Goal: Complete application form: Complete application form

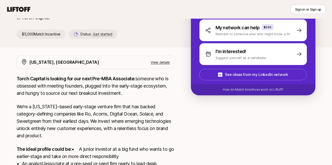
scroll to position [64, 0]
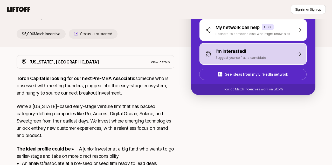
click at [241, 54] on p "I'm interested!" at bounding box center [231, 51] width 31 height 7
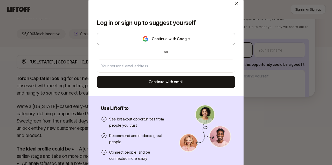
click at [241, 54] on body "New to Liftoff? See how it works Sign in or Sign up Sign in or Sign up [PERSON_…" at bounding box center [166, 18] width 332 height 165
click at [235, 4] on icon at bounding box center [236, 3] width 5 height 5
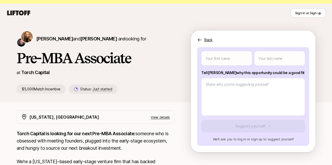
scroll to position [67, 0]
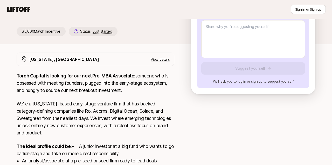
click at [245, 65] on div "Your first name Your last name Tell [PERSON_NAME] why this opportunity could be…" at bounding box center [253, 38] width 112 height 99
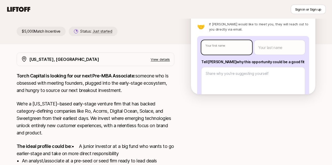
type textarea "x"
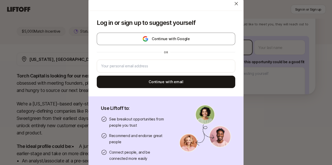
click at [245, 51] on body "New to Liftoff? See how it works Sign in or Sign up Sign in or Sign up [PERSON_…" at bounding box center [166, 15] width 332 height 165
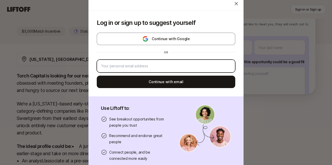
click at [223, 68] on input "email" at bounding box center [166, 66] width 130 height 6
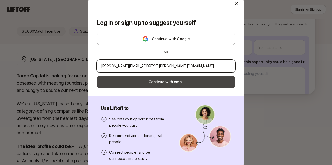
type input "[PERSON_NAME][EMAIL_ADDRESS][PERSON_NAME][DOMAIN_NAME]"
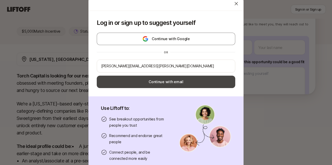
click at [219, 86] on button "Continue with email" at bounding box center [166, 82] width 139 height 12
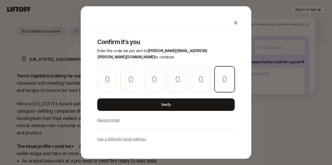
paste input "9"
type input "8"
type input "5"
type input "3"
type input "0"
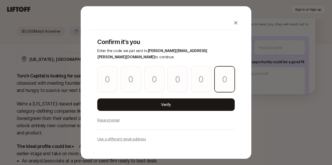
type input "7"
type input "9"
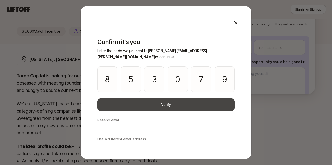
click at [201, 101] on button "Verify" at bounding box center [166, 105] width 138 height 12
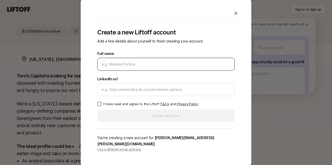
click at [176, 68] on input "Full name" at bounding box center [166, 64] width 129 height 6
type input "[PERSON_NAME]"
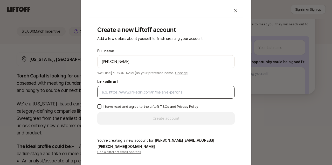
click at [145, 90] on div at bounding box center [166, 92] width 138 height 13
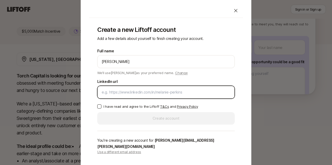
click at [145, 96] on input "LinkedIn url" at bounding box center [166, 92] width 129 height 6
paste input "[URL][DOMAIN_NAME]"
type input "[URL][DOMAIN_NAME]"
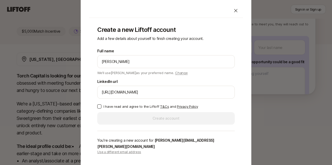
click at [115, 109] on p "I have read and agree to the Liftoff T&Cs and Privacy Policy" at bounding box center [151, 106] width 95 height 5
click at [102, 109] on button "I have read and agree to the Liftoff T&Cs and Privacy Policy" at bounding box center [99, 107] width 4 height 4
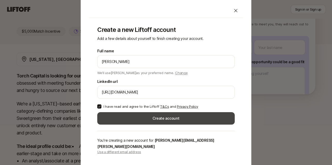
click at [136, 122] on button "Create account" at bounding box center [166, 118] width 138 height 12
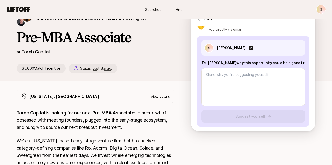
scroll to position [38, 0]
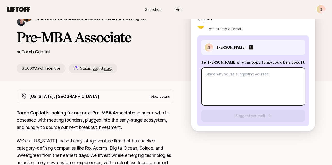
click at [228, 90] on textarea at bounding box center [253, 87] width 104 height 38
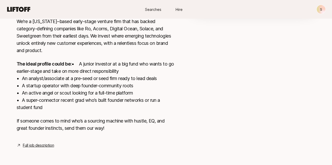
scroll to position [38, 0]
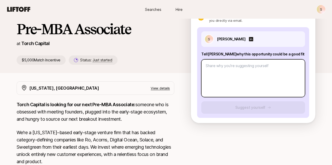
type textarea "x"
type textarea "B"
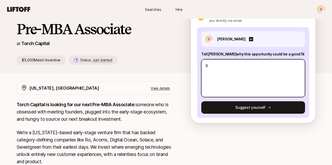
type textarea "x"
type textarea "Be"
type textarea "x"
type textarea "Bee"
type textarea "x"
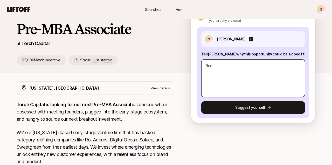
type textarea "Been"
type textarea "x"
type textarea "Been"
type textarea "x"
type textarea "Been a"
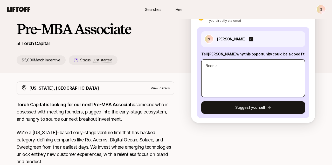
type textarea "x"
type textarea "Been a"
type textarea "x"
type textarea "Been a P"
type textarea "x"
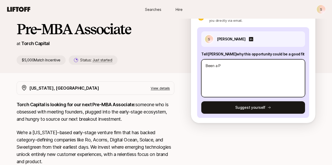
type textarea "Been a PM"
type textarea "x"
type textarea "Been a PM"
type textarea "x"
type textarea "Been a PM a"
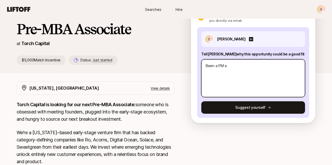
type textarea "x"
type textarea "Been a PM at"
type textarea "x"
type textarea "Been a PM at"
type textarea "x"
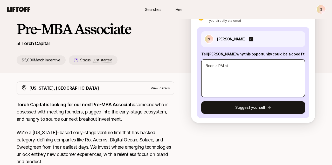
type textarea "Been a PM at A"
type textarea "x"
type textarea "Been a PM at Am"
type textarea "x"
type textarea "Been a PM at [GEOGRAPHIC_DATA]"
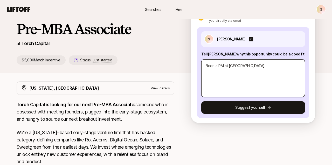
type textarea "x"
type textarea "Been a PM at [GEOGRAPHIC_DATA]"
type textarea "x"
type textarea "Been a PM at [GEOGRAPHIC_DATA]"
type textarea "x"
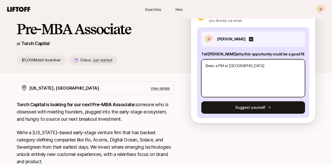
type textarea "Been a PM at Am"
type textarea "x"
type textarea "Been a PM at A"
type textarea "x"
type textarea "Been a PM at AW"
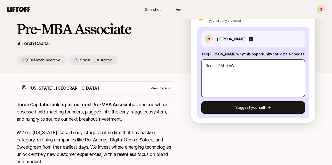
type textarea "x"
type textarea "Been a PM at AWS"
type textarea "x"
type textarea "Been a PM at AWS,"
type textarea "x"
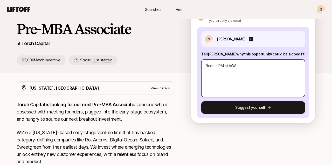
type textarea "Been a PM at AWS,"
type textarea "x"
type textarea "Been a PM at AWS, S"
type textarea "x"
type textarea "Been a PM at AWS, Sa"
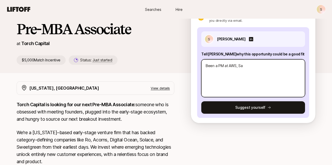
type textarea "x"
type textarea "Been a PM at AWS, [GEOGRAPHIC_DATA]"
type textarea "x"
type textarea "Been a PM at AWS, Sale"
type textarea "x"
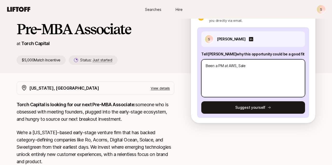
type textarea "Been a PM at AWS, Sales"
type textarea "x"
type textarea "Been a PM at AWS, Salesf"
type textarea "x"
type textarea "Been a PM at AWS, Salesfor"
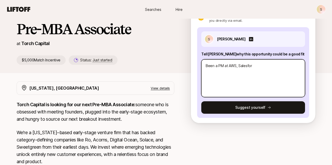
type textarea "x"
type textarea "Been a PM at AWS, Salesforc"
type textarea "x"
type textarea "Been a PM at AWS, Salesforce,"
type textarea "x"
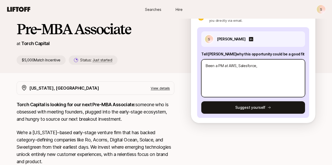
type textarea "Been a PM at AWS, Salesforce,"
type textarea "x"
type textarea "Been a PM at AWS, Salesforce, a"
type textarea "x"
type textarea "Been a PM at AWS, Salesforce, an"
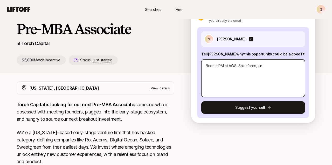
type textarea "x"
type textarea "Been a PM at AWS, Salesforce, and"
type textarea "x"
type textarea "Been a PM at AWS, Salesforce, and"
type textarea "x"
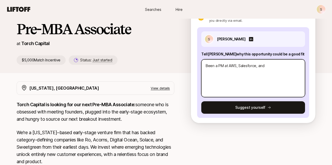
type textarea "Been a PM at AWS, Salesforce, and s"
type textarea "x"
type textarea "Been a PM at AWS, Salesforce, and st"
type textarea "x"
type textarea "Been a PM at AWS, Salesforce, and sta"
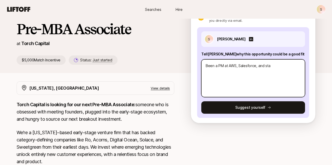
type textarea "x"
type textarea "Been a PM at AWS, Salesforce, and star"
type textarea "x"
type textarea "Been a PM at AWS, Salesforce, and start"
type textarea "x"
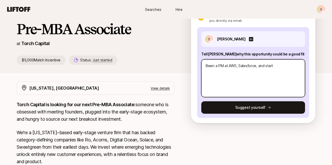
type textarea "Been a PM at AWS, Salesforce, and startu"
type textarea "x"
type textarea "Been a PM at AWS, Salesforce, and startup"
type textarea "x"
type textarea "Been a PM at AWS, Salesforce, and startups"
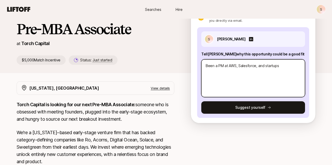
type textarea "x"
type textarea "Been a PM at AWS, Salesforce, and startups."
drag, startPoint x: 288, startPoint y: 68, endPoint x: 253, endPoint y: 68, distance: 35.1
click at [253, 68] on textarea "Been a PM at AWS, Salesforce, and startups." at bounding box center [253, 78] width 104 height 38
type textarea "x"
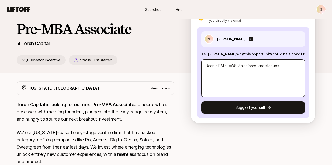
type textarea "Been a PM at AWS, Salesforc"
type textarea "x"
type textarea "Been a PM at AWS, Salesforce"
click at [240, 66] on textarea "Been a PM at AWS, Salesforce" at bounding box center [253, 78] width 104 height 38
type textarea "x"
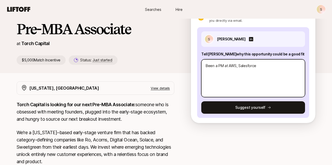
type textarea "Been a PM at AWS,Salesforce"
type textarea "x"
type textarea "Been a PM at AWSSalesforce"
type textarea "x"
type textarea "Been a PM at AWS Salesforce"
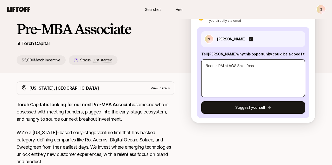
type textarea "x"
type textarea "Been a PM at AWS aSalesforce"
type textarea "x"
type textarea "Been a PM at AWS anSalesforce"
type textarea "x"
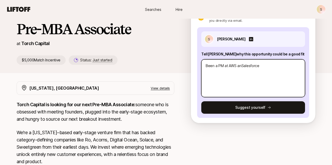
type textarea "Been a PM at AWS andSalesforce"
type textarea "x"
type textarea "Been a PM at AWS and Salesforce"
click at [271, 67] on textarea "Been a PM at AWS and Salesforce" at bounding box center [253, 78] width 104 height 38
type textarea "x"
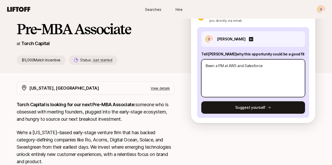
type textarea "Been a PM at AWS and Salesforce."
click at [205, 66] on textarea "Been a PM at AWS and Salesforce." at bounding box center [253, 78] width 104 height 38
type textarea "x"
type textarea "MBeen a PM at AWS and Salesforce."
type textarea "x"
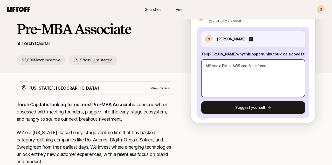
type textarea "MixBeen a PM at AWS and Salesforce."
type textarea "x"
type textarea "Mix Been a PM at AWS and Salesforce."
type textarea "x"
type textarea "Mix oBeen a PM at AWS and Salesforce."
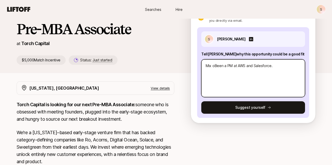
type textarea "x"
type textarea "Mix ofBeen a PM at AWS and Salesforce."
type textarea "x"
type textarea "Mix of Been a PM at AWS and Salesforce."
type textarea "x"
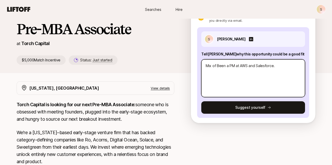
type textarea "Mix of eBeen a PM at AWS and Salesforce."
type textarea "x"
type textarea "Mix of eaBeen a PM at AWS and Salesforce."
type textarea "x"
type textarea "Mix of earlBeen a PM at AWS and Salesforce."
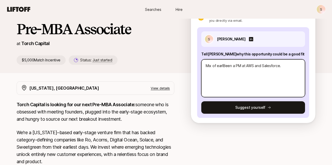
type textarea "x"
type textarea "Mix of earlyBeen a PM at AWS and Salesforce."
type textarea "x"
type textarea "Mix of early-Been a PM at AWS and Salesforce."
type textarea "x"
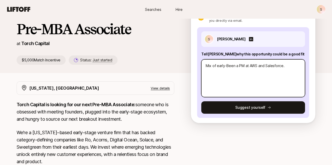
type textarea "Mix of early-sBeen a PM at AWS and Salesforce."
type textarea "x"
type textarea "Mix of early-stBeen a PM at AWS and Salesforce."
type textarea "x"
type textarea "Mix of early-staBeen a PM at AWS and Salesforce."
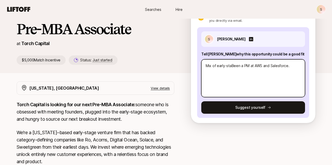
type textarea "x"
type textarea "Mix of early-stageBeen a PM at AWS and Salesforce."
type textarea "x"
type textarea "Mix of early-stage Been a PM at AWS and Salesforce."
type textarea "x"
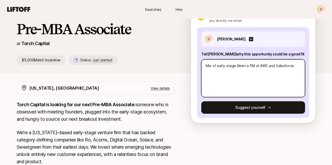
type textarea "Mix of early-stage sBeen a PM at AWS and Salesforce."
type textarea "x"
type textarea "Mix of early-stage scBeen a PM at AWS and Salesforce."
type textarea "x"
type textarea "Mix of early-stage scrBeen a PM at AWS and Salesforce."
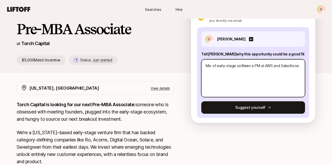
type textarea "x"
type textarea "Mix of early-stage scrapBeen a PM at AWS and Salesforce."
type textarea "x"
type textarea "Mix of early-stage scrappBeen a PM at AWS and Salesforce."
type textarea "x"
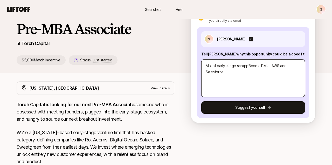
type textarea "Mix of early-stage scrappiBeen a PM at AWS and Salesforce."
type textarea "x"
type textarea "Mix of early-stage scrappinBeen a PM at AWS and Salesforce."
type textarea "x"
type textarea "Mix of early-stage scrappineBeen a PM at AWS and Salesforce."
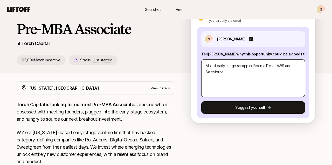
type textarea "x"
type textarea "Mix of early-stage scrappinesBeen a PM at AWS and Salesforce."
type textarea "x"
type textarea "Mix of early-stage scrappiness Been a PM at AWS and Salesforce."
type textarea "x"
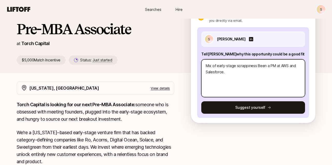
type textarea "Mix of early-stage scrappiness aBeen a PM at AWS and Salesforce."
type textarea "x"
type textarea "Mix of early-stage scrappiness anBeen a PM at AWS and Salesforce."
type textarea "x"
type textarea "Mix of early-stage scrappiness andBeen a PM at AWS and Salesforce."
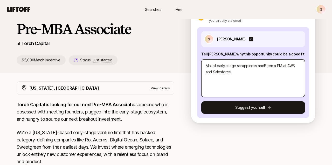
type textarea "x"
type textarea "Mix of early-stage scrappiness and Been a PM at AWS and Salesforce."
type textarea "x"
type textarea "Mix of early-stage scrappiness and hBeen a PM at AWS and Salesforce."
type textarea "x"
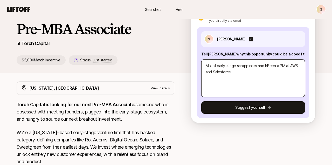
type textarea "Mix of early-stage scrappiness and huBeen a PM at AWS and Salesforce."
type textarea "x"
type textarea "Mix of early-stage scrappiness and hunBeen a PM at AWS and Salesforce."
type textarea "x"
type textarea "Mix of early-stage scrappiness and hungBeen a PM at AWS and Salesforce."
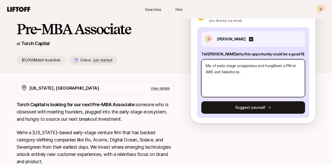
type textarea "x"
type textarea "Mix of early-stage scrappiness and hungeBeen a PM at AWS and Salesforce."
type textarea "x"
type textarea "Mix of early-stage scrappiness and hungerBeen a PM at AWS and Salesforce."
type textarea "x"
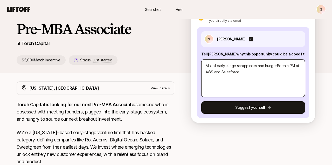
type textarea "Mix of early-stage scrappiness and hunger Been a PM at AWS and Salesforce."
type textarea "x"
type textarea "Mix of early-stage scrappiness and hunger wBeen a PM at AWS and Salesforce."
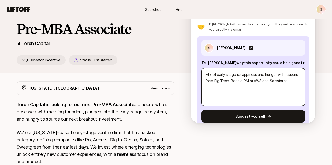
click at [207, 74] on textarea "Mix of early-stage scrappiness and hunger with lessons from Big Tech. Been a PM…" at bounding box center [253, 87] width 104 height 38
drag, startPoint x: 241, startPoint y: 75, endPoint x: 228, endPoint y: 75, distance: 13.0
click at [228, 75] on textarea "Been lucky to get of early-stage scrappiness and hunger with lessons from Big T…" at bounding box center [253, 87] width 104 height 38
click at [258, 88] on textarea "Been lucky to have a blend of early-stage scrappiness and hunger with lessons f…" at bounding box center [253, 87] width 104 height 38
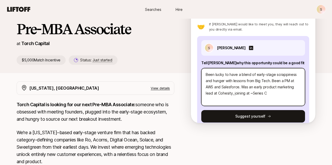
click at [250, 94] on textarea "Been lucky to have a blend of early-stage scrappiness and hunger with lessons f…" at bounding box center [253, 87] width 104 height 38
click at [287, 94] on textarea "Been lucky to have a blend of early-stage scrappiness and hunger with lessons f…" at bounding box center [253, 87] width 104 height 38
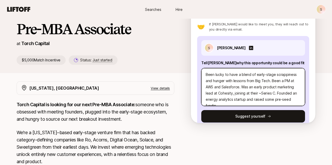
scroll to position [6, 0]
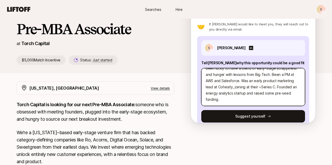
click at [277, 88] on textarea "Been lucky to have a blend of early-stage scrappiness and hunger with lessons f…" at bounding box center [253, 87] width 104 height 38
click at [253, 102] on textarea "Been lucky to have a blend of early-stage scrappiness and hunger with lessons f…" at bounding box center [253, 87] width 104 height 38
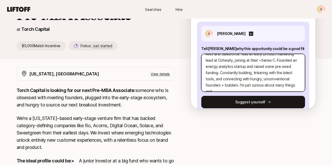
scroll to position [25, 0]
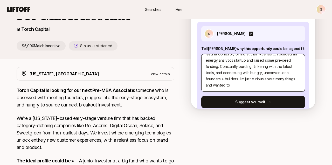
click at [244, 91] on textarea "Been lucky to have a blend of early-stage scrappiness and hunger with lessons f…" at bounding box center [253, 73] width 104 height 38
drag, startPoint x: 244, startPoint y: 91, endPoint x: 239, endPoint y: 79, distance: 12.5
click at [239, 79] on textarea "Been lucky to have a blend of early-stage scrappiness and hunger with lessons f…" at bounding box center [253, 73] width 104 height 38
drag, startPoint x: 280, startPoint y: 86, endPoint x: 252, endPoint y: 86, distance: 27.8
click at [252, 86] on textarea "Been lucky to have a blend of early-stage scrappiness and hunger with lessons f…" at bounding box center [253, 73] width 104 height 38
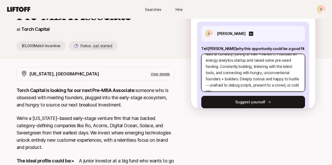
scroll to position [31, 0]
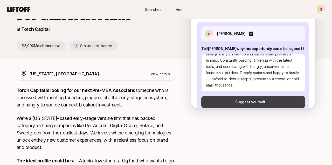
click at [248, 99] on button "Suggest yourself" at bounding box center [253, 102] width 104 height 12
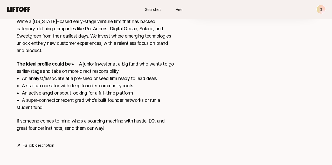
scroll to position [0, 0]
